Goal: Information Seeking & Learning: Learn about a topic

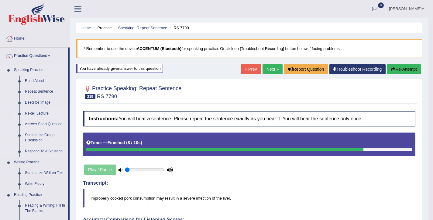
click at [47, 113] on link "Re-tell Lecture" at bounding box center [45, 113] width 46 height 11
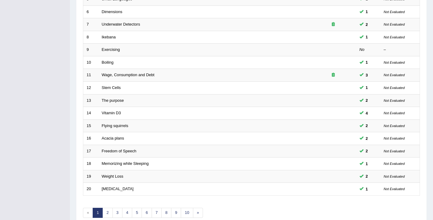
scroll to position [183, 0]
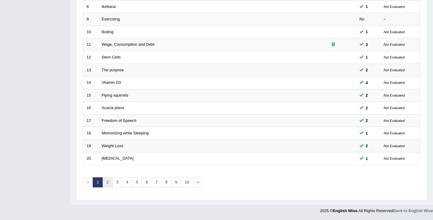
click at [106, 184] on link "2" at bounding box center [107, 182] width 10 height 10
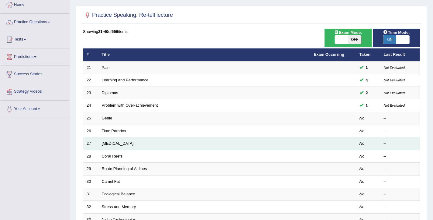
scroll to position [183, 0]
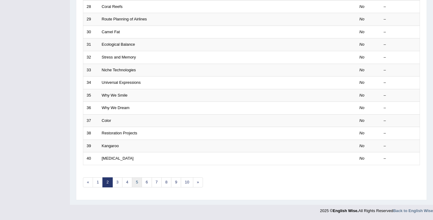
click at [137, 179] on link "5" at bounding box center [137, 182] width 10 height 10
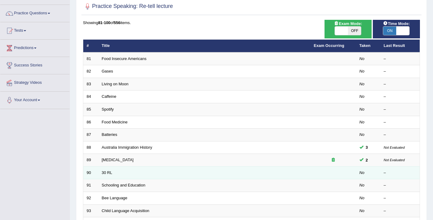
scroll to position [183, 0]
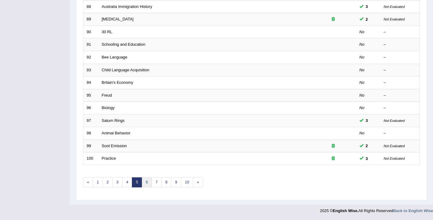
click at [147, 183] on link "6" at bounding box center [147, 182] width 10 height 10
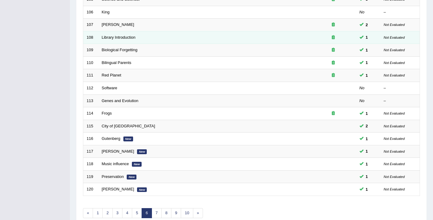
scroll to position [154, 0]
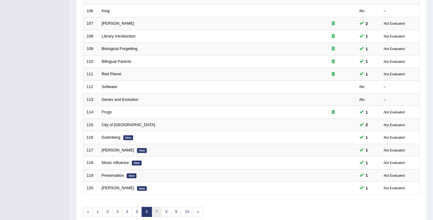
click at [155, 209] on link "7" at bounding box center [157, 211] width 10 height 10
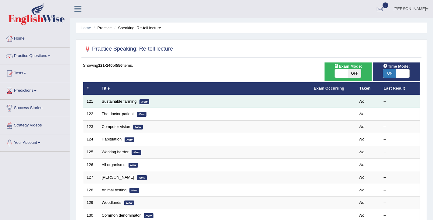
click at [108, 102] on link "Sustainable farming" at bounding box center [119, 101] width 35 height 5
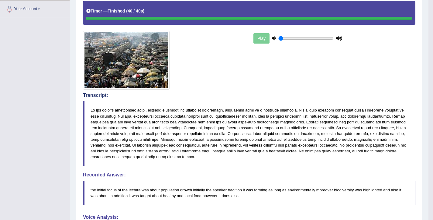
scroll to position [54, 0]
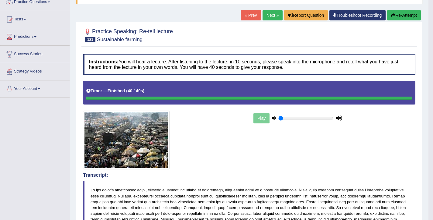
click at [59, 140] on div "Toggle navigation Home Practice Questions Speaking Practice Read Aloud Repeat S…" at bounding box center [214, 201] width 429 height 511
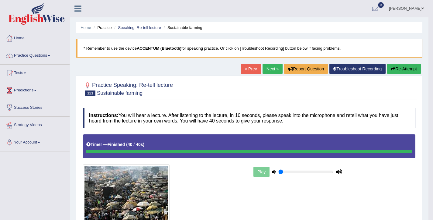
scroll to position [0, 0]
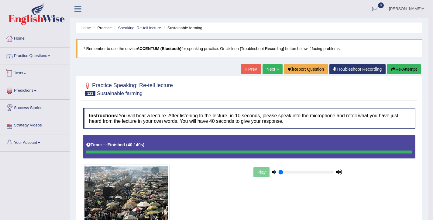
click at [38, 55] on link "Practice Questions" at bounding box center [34, 54] width 69 height 15
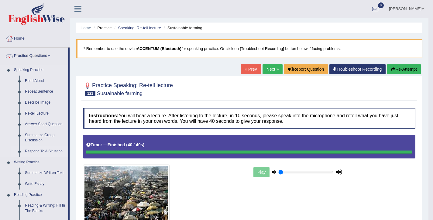
click at [40, 151] on link "Respond To A Situation" at bounding box center [45, 151] width 46 height 11
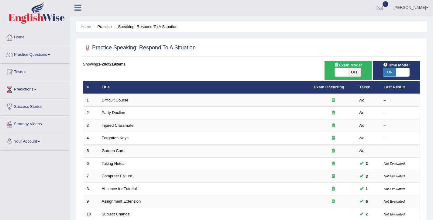
scroll to position [183, 0]
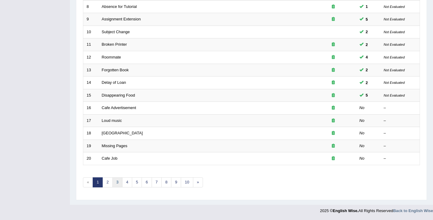
click at [117, 184] on link "3" at bounding box center [118, 182] width 10 height 10
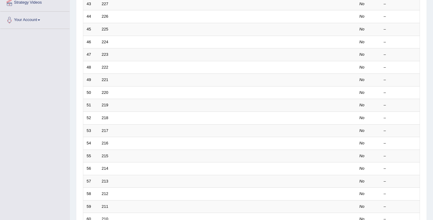
scroll to position [183, 0]
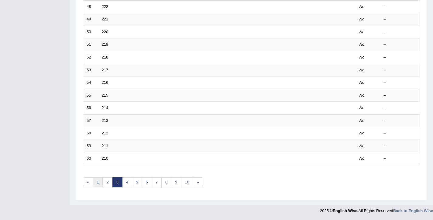
click at [98, 183] on link "1" at bounding box center [98, 182] width 10 height 10
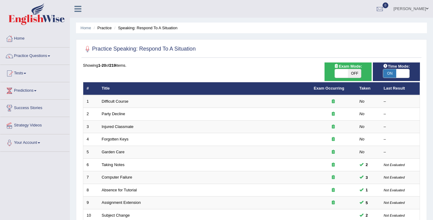
scroll to position [183, 0]
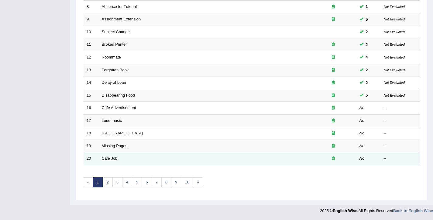
click at [107, 159] on link "Cafe Job" at bounding box center [110, 158] width 16 height 5
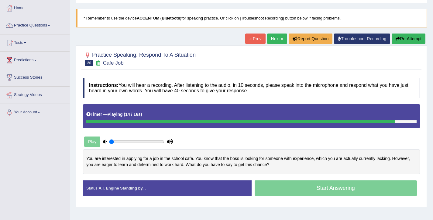
scroll to position [31, 0]
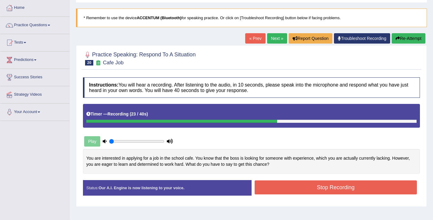
click at [321, 188] on button "Stop Recording" at bounding box center [336, 187] width 163 height 14
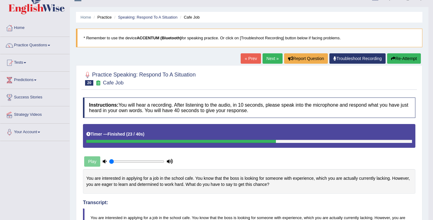
scroll to position [0, 0]
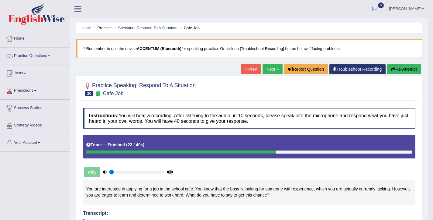
click at [268, 69] on link "Next »" at bounding box center [273, 69] width 20 height 10
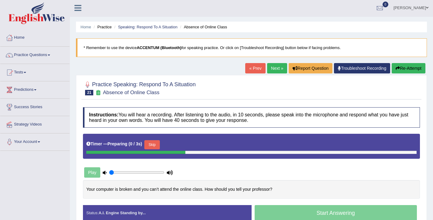
scroll to position [1, 0]
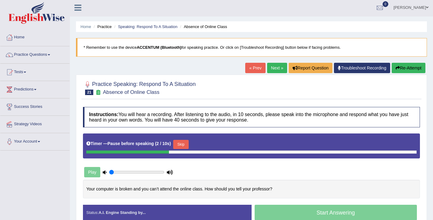
click at [180, 145] on button "Skip" at bounding box center [180, 144] width 15 height 9
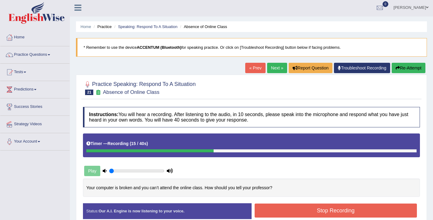
click at [317, 207] on button "Stop Recording" at bounding box center [336, 210] width 163 height 14
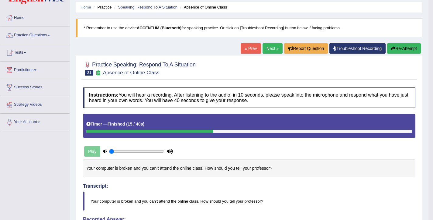
scroll to position [16, 0]
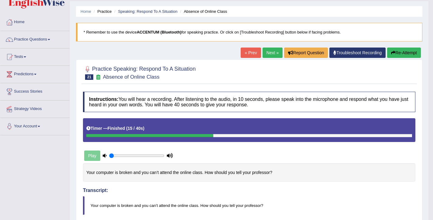
drag, startPoint x: 399, startPoint y: 51, endPoint x: 396, endPoint y: 54, distance: 4.1
click at [399, 51] on button "Re-Attempt" at bounding box center [404, 52] width 34 height 10
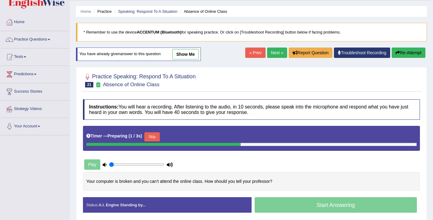
click at [152, 139] on button "Skip" at bounding box center [151, 136] width 15 height 9
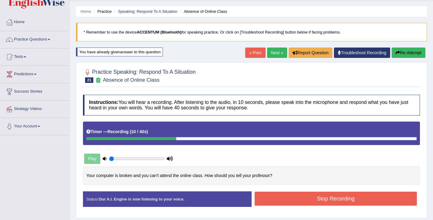
click at [293, 196] on button "Stop Recording" at bounding box center [336, 198] width 163 height 14
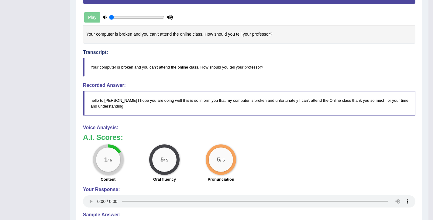
scroll to position [161, 0]
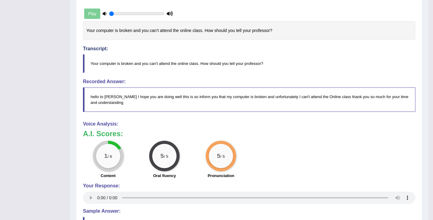
drag, startPoint x: 278, startPoint y: 68, endPoint x: 100, endPoint y: 61, distance: 177.7
click at [100, 61] on blockquote "Your computer is broken and you can’t attend the online class. How should you t…" at bounding box center [249, 63] width 333 height 19
drag, startPoint x: 93, startPoint y: 64, endPoint x: 207, endPoint y: 68, distance: 113.8
click at [207, 68] on blockquote "Your computer is broken and you can’t attend the online class. How should you t…" at bounding box center [249, 63] width 333 height 19
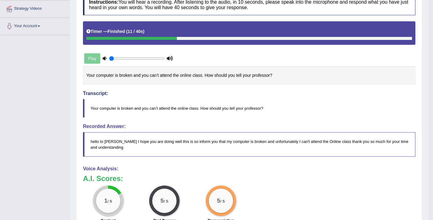
scroll to position [0, 0]
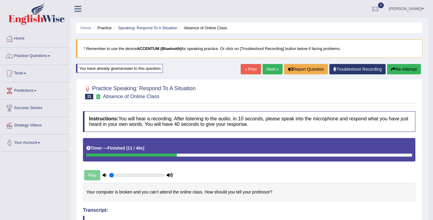
click at [395, 70] on button "Re-Attempt" at bounding box center [404, 69] width 34 height 10
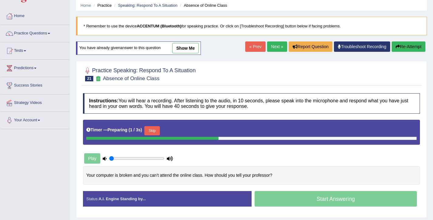
scroll to position [24, 0]
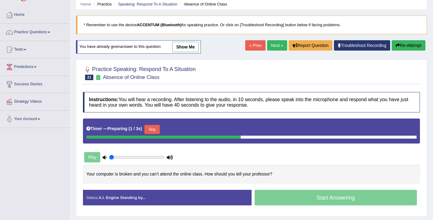
click at [154, 129] on button "Skip" at bounding box center [151, 129] width 15 height 9
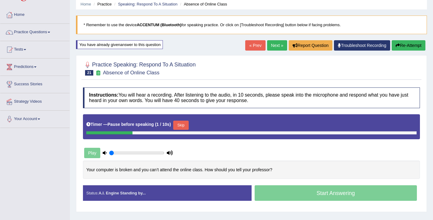
click at [187, 123] on button "Skip" at bounding box center [180, 124] width 15 height 9
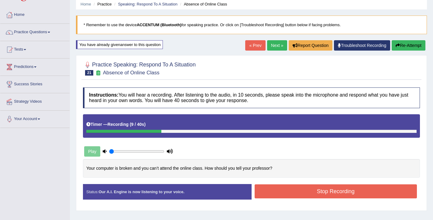
click at [318, 191] on button "Stop Recording" at bounding box center [336, 191] width 163 height 14
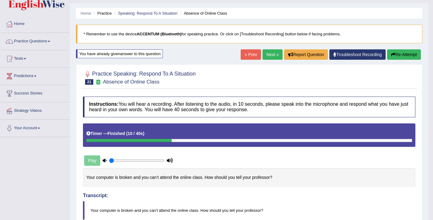
scroll to position [15, 0]
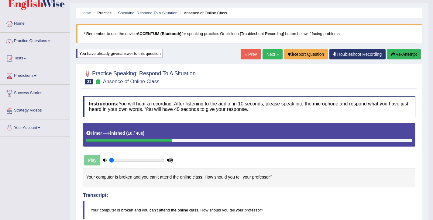
drag, startPoint x: 275, startPoint y: 176, endPoint x: 83, endPoint y: 177, distance: 192.2
click at [83, 177] on div "Your computer is broken and you can’t attend the online class. How should you t…" at bounding box center [249, 177] width 333 height 19
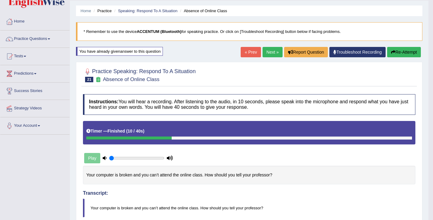
scroll to position [17, 0]
click at [402, 52] on button "Re-Attempt" at bounding box center [404, 52] width 34 height 10
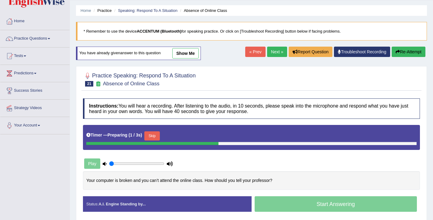
click at [155, 135] on button "Skip" at bounding box center [151, 135] width 15 height 9
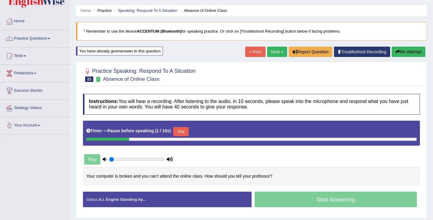
click at [185, 133] on button "Skip" at bounding box center [180, 131] width 15 height 9
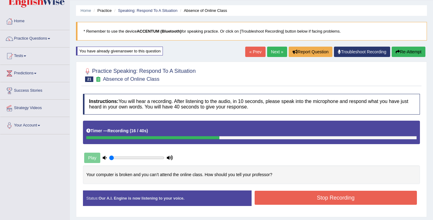
drag, startPoint x: 272, startPoint y: 193, endPoint x: 268, endPoint y: 191, distance: 4.5
click at [272, 193] on button "Stop Recording" at bounding box center [336, 197] width 163 height 14
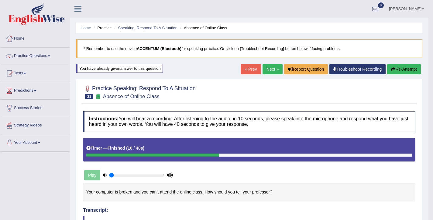
click at [408, 69] on button "Re-Attempt" at bounding box center [404, 69] width 34 height 10
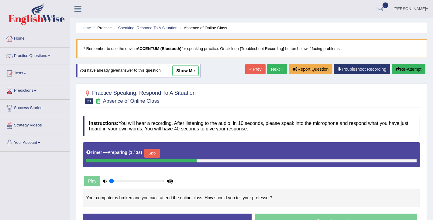
click at [268, 68] on link "Next »" at bounding box center [277, 69] width 20 height 10
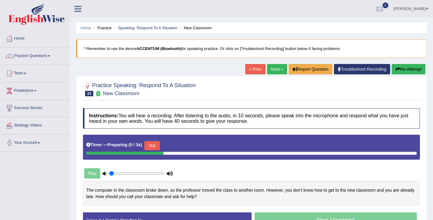
click at [253, 68] on link "« Prev" at bounding box center [255, 69] width 20 height 10
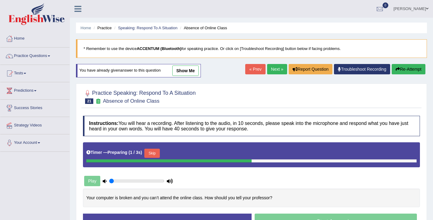
click at [151, 153] on button "Skip" at bounding box center [151, 152] width 15 height 9
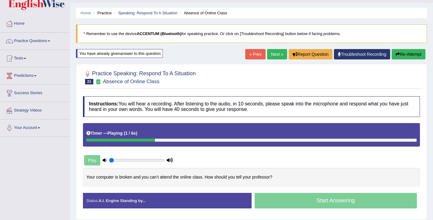
scroll to position [15, 0]
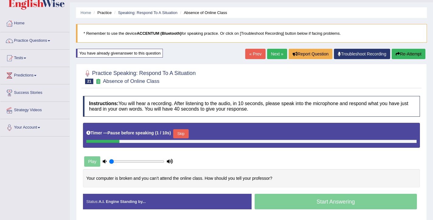
click at [182, 134] on button "Skip" at bounding box center [180, 133] width 15 height 9
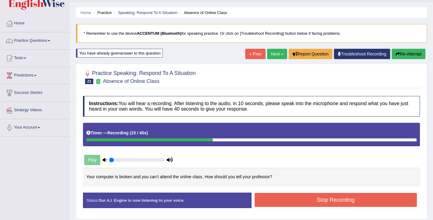
click at [276, 197] on button "Stop Recording" at bounding box center [336, 199] width 163 height 14
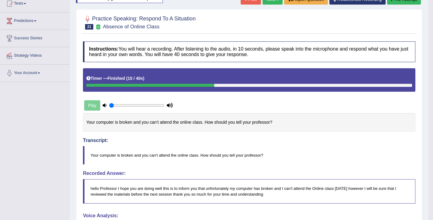
scroll to position [64, 0]
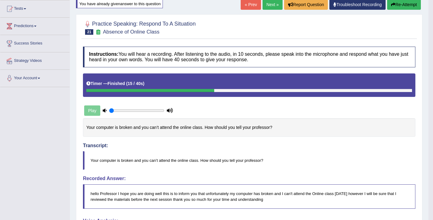
drag, startPoint x: 164, startPoint y: 34, endPoint x: 102, endPoint y: 32, distance: 62.1
click at [102, 32] on h2 "Practice Speaking: Respond To A Situation 21 Absence of Online Class" at bounding box center [139, 26] width 113 height 15
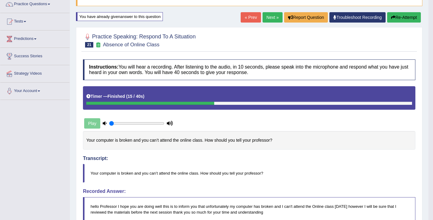
scroll to position [19, 0]
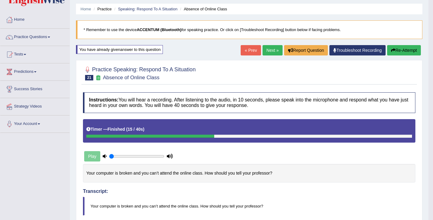
click at [393, 52] on icon "button" at bounding box center [393, 50] width 4 height 4
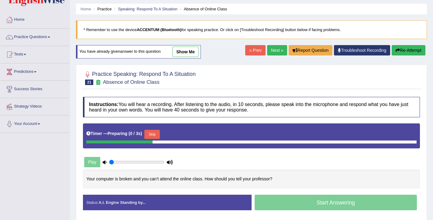
click at [159, 134] on button "Skip" at bounding box center [151, 134] width 15 height 9
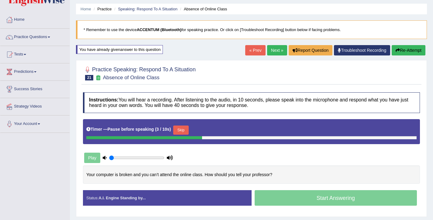
click at [185, 132] on button "Skip" at bounding box center [180, 129] width 15 height 9
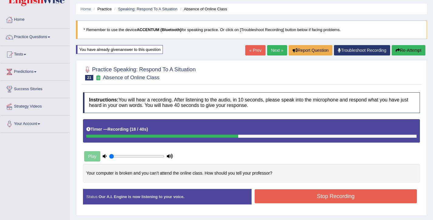
click at [275, 195] on button "Stop Recording" at bounding box center [336, 196] width 163 height 14
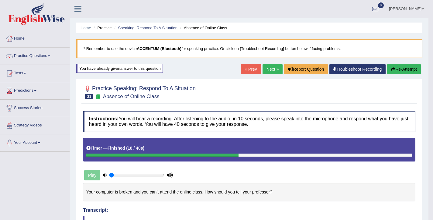
click at [269, 73] on link "Next »" at bounding box center [273, 69] width 20 height 10
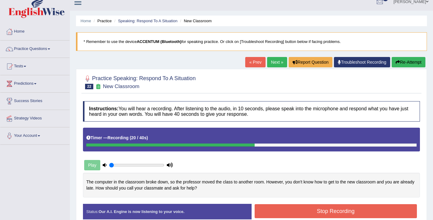
scroll to position [7, 0]
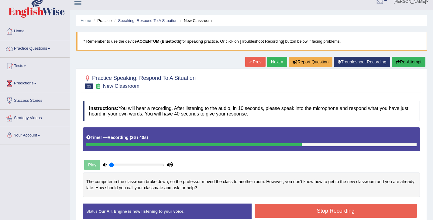
click at [319, 210] on button "Stop Recording" at bounding box center [336, 210] width 163 height 14
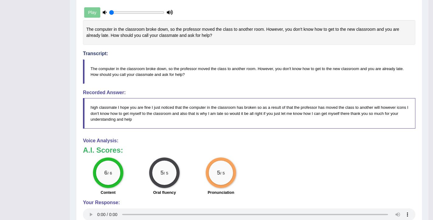
scroll to position [0, 0]
